Goal: Task Accomplishment & Management: Use online tool/utility

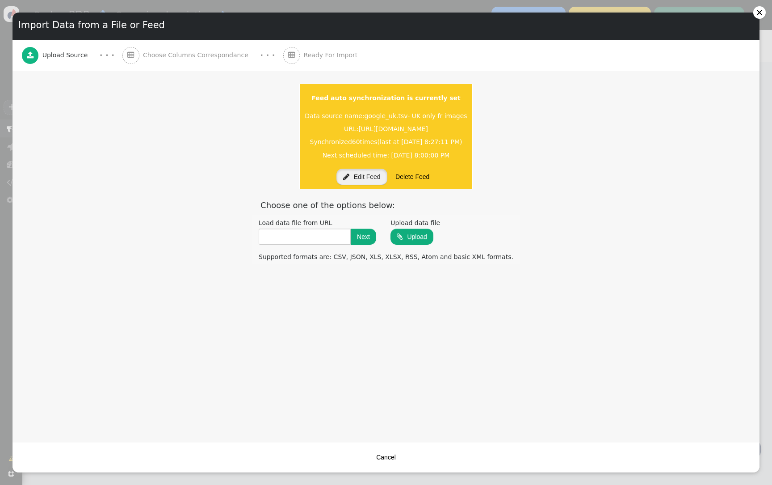
click at [350, 169] on button " Edit Feed" at bounding box center [362, 177] width 51 height 16
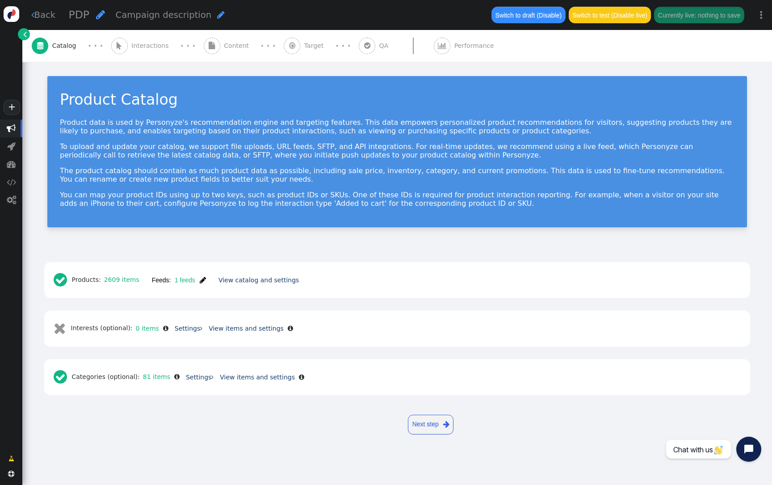
click at [204, 274] on button "Feeds: 1 feeds " at bounding box center [179, 280] width 67 height 16
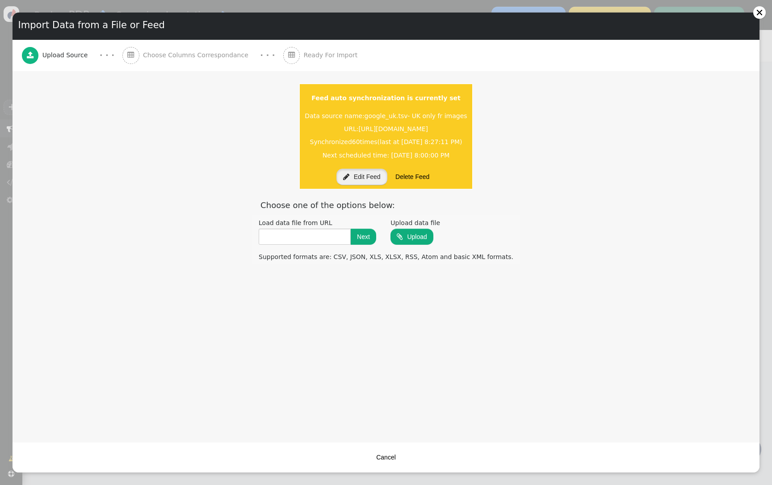
click at [367, 183] on button " Edit Feed" at bounding box center [362, 177] width 51 height 16
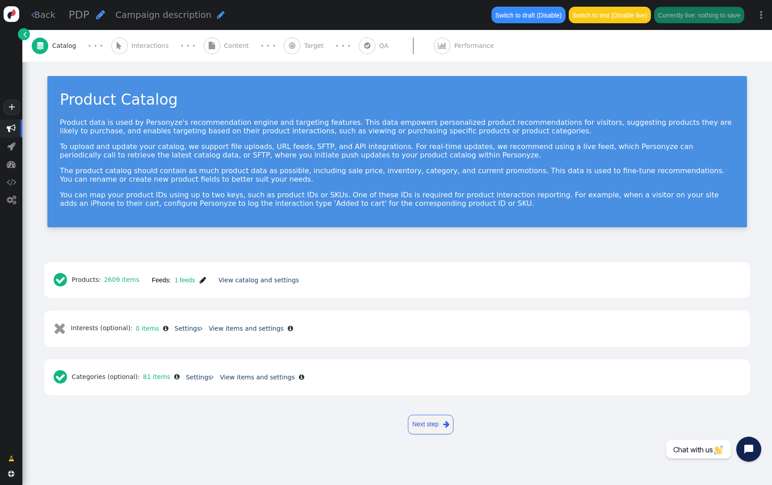
click at [200, 279] on span "" at bounding box center [203, 279] width 6 height 7
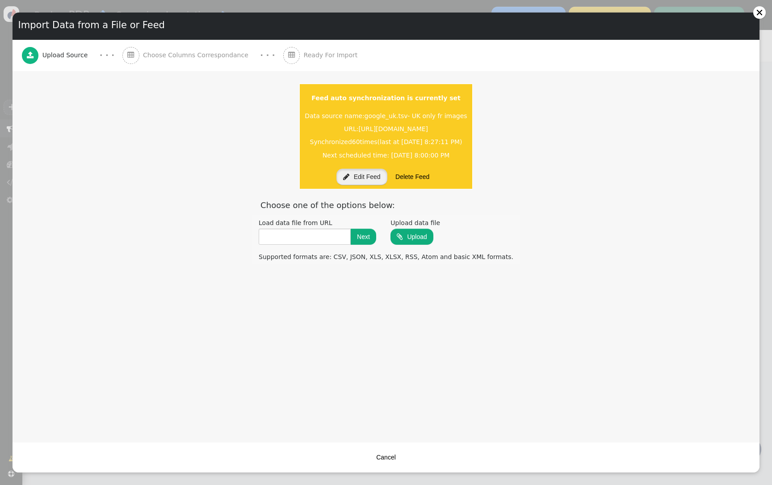
click at [355, 175] on button " Edit Feed" at bounding box center [362, 177] width 51 height 16
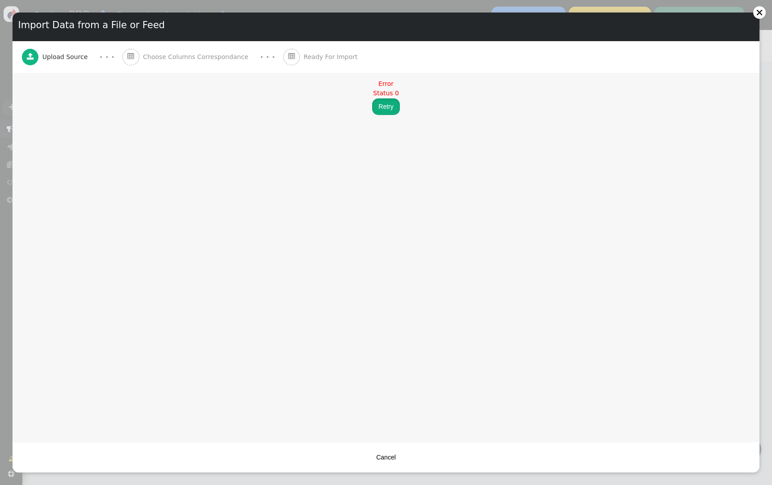
click at [385, 104] on button "Retry" at bounding box center [385, 106] width 27 height 16
